Goal: Information Seeking & Learning: Learn about a topic

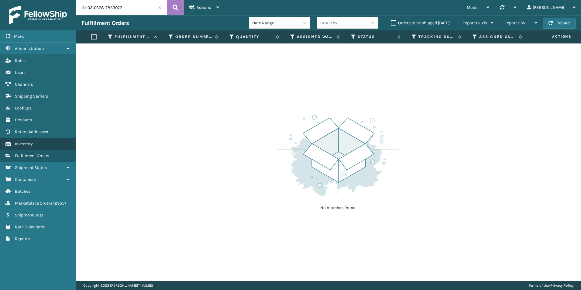
click at [23, 141] on span "Inventory" at bounding box center [24, 143] width 18 height 5
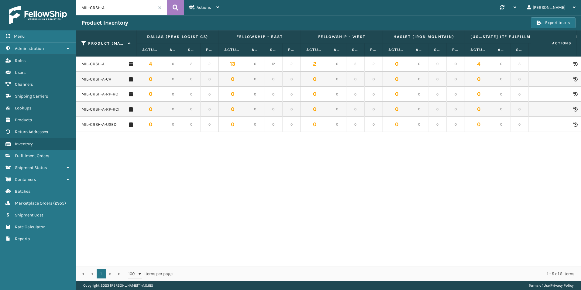
click at [129, 13] on input "MIL-CRSH-A" at bounding box center [121, 7] width 91 height 15
click at [129, 12] on input "MIL-CRSH-A" at bounding box center [121, 7] width 91 height 15
click at [129, 9] on input "MIL-CRSH-A" at bounding box center [121, 7] width 91 height 15
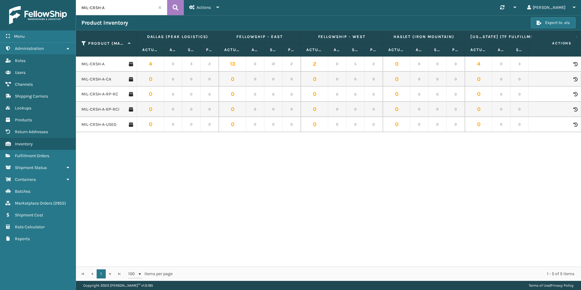
paste input "MIL-MT-CLCF-10"
click at [176, 8] on icon at bounding box center [176, 7] width 6 height 9
type input "MIL-MT-CLCF-10"
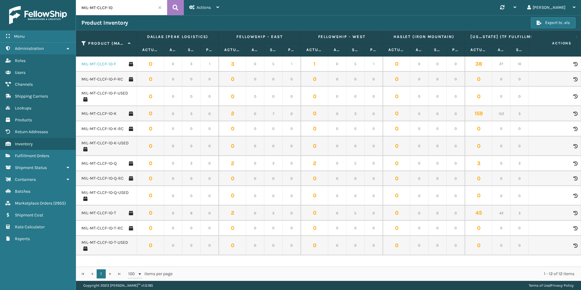
click at [108, 64] on link "MIL-MT-CLCF-10-F" at bounding box center [98, 64] width 35 height 6
